Goal: Information Seeking & Learning: Learn about a topic

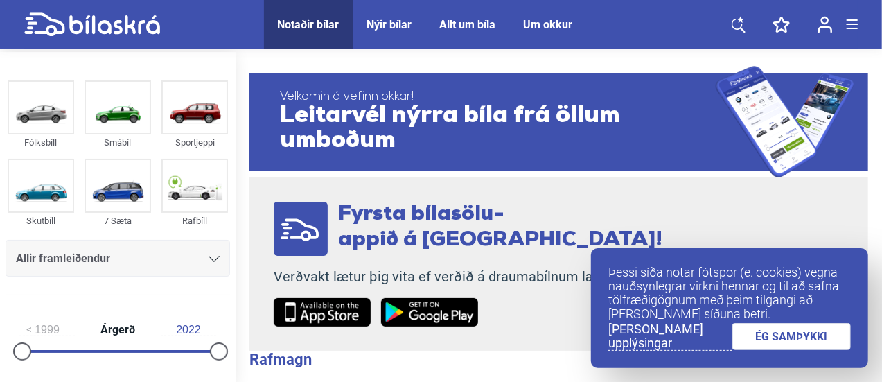
click at [775, 346] on link "ÉG SAMÞYKKI" at bounding box center [792, 336] width 119 height 27
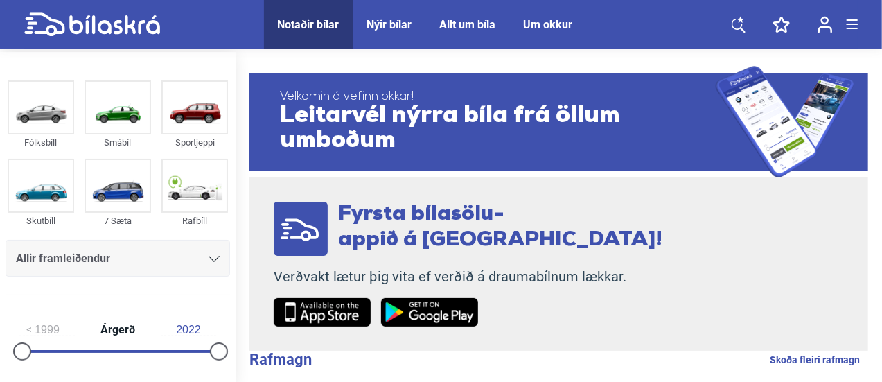
click at [740, 20] on icon at bounding box center [740, 19] width 7 height 6
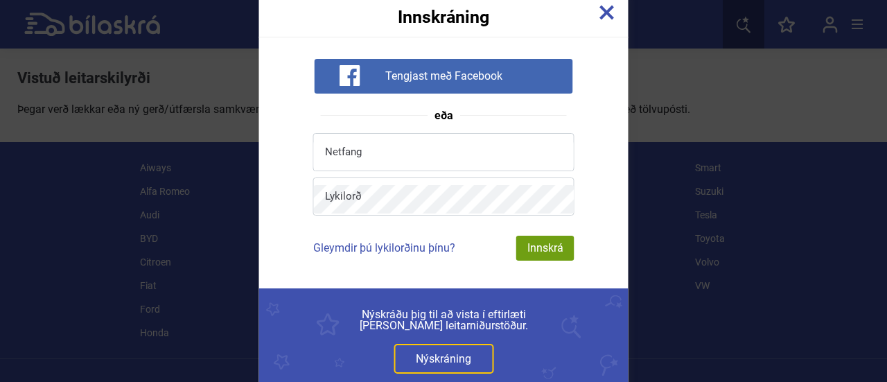
click at [607, 10] on img at bounding box center [607, 12] width 15 height 15
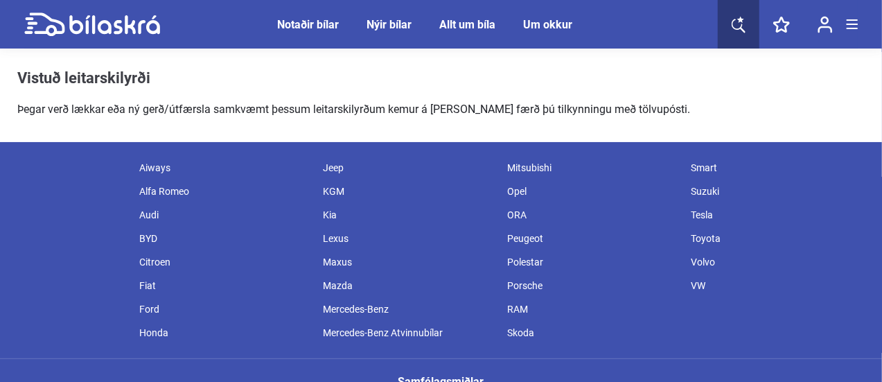
click at [857, 22] on div at bounding box center [852, 24] width 11 height 10
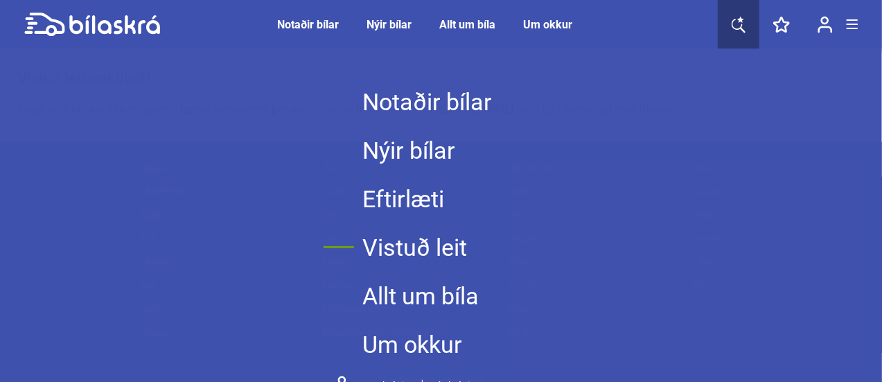
click at [476, 98] on link "Notaðir bílar" at bounding box center [427, 102] width 130 height 49
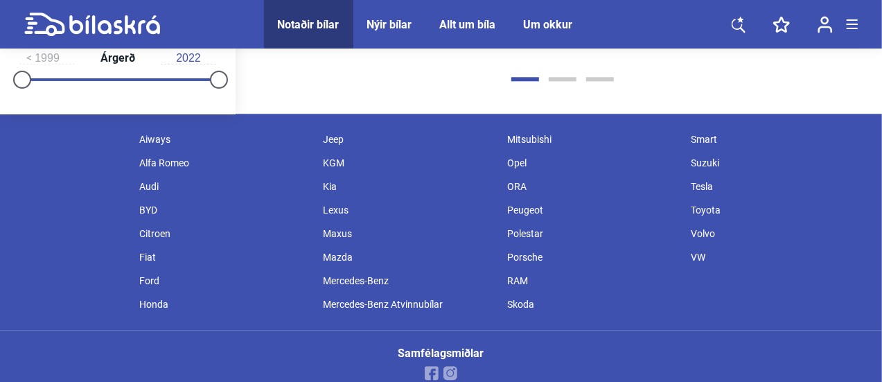
scroll to position [1781, 0]
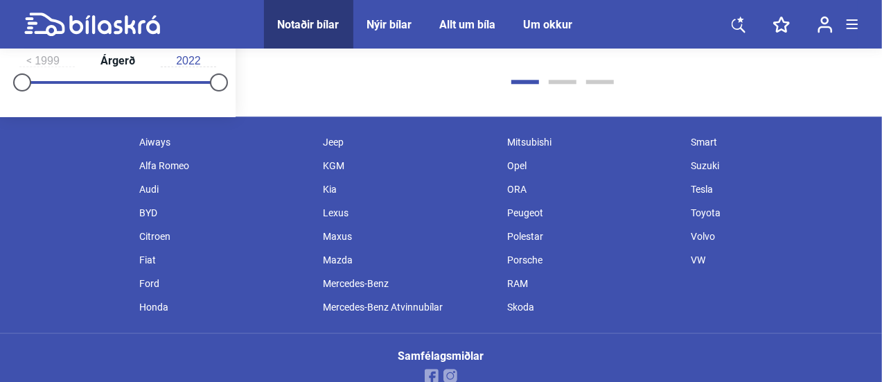
click at [712, 168] on div "Suzuki" at bounding box center [776, 166] width 184 height 24
